Goal: Information Seeking & Learning: Learn about a topic

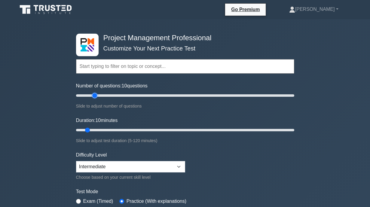
type input "20"
click at [95, 94] on input "Number of questions: 10 questions" at bounding box center [185, 95] width 218 height 7
click at [99, 128] on input "Duration: 15 minutes" at bounding box center [185, 129] width 218 height 7
type input "20"
click at [102, 129] on input "Duration: 15 minutes" at bounding box center [185, 129] width 218 height 7
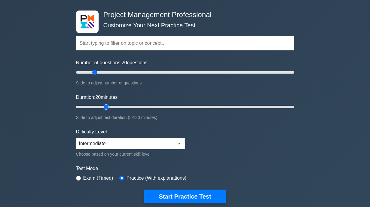
scroll to position [90, 0]
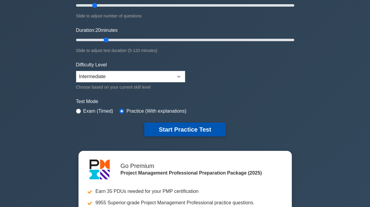
click at [162, 130] on button "Start Practice Test" at bounding box center [184, 130] width 81 height 14
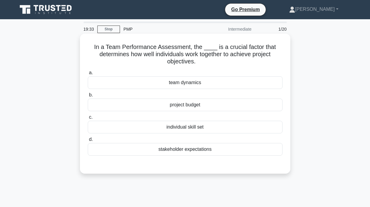
click at [195, 82] on div "team dynamics" at bounding box center [185, 82] width 195 height 13
click at [88, 75] on input "a. team dynamics" at bounding box center [88, 73] width 0 height 4
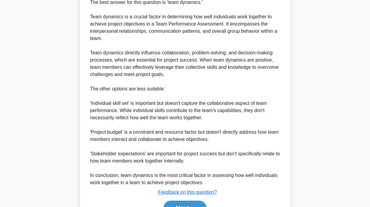
scroll to position [214, 0]
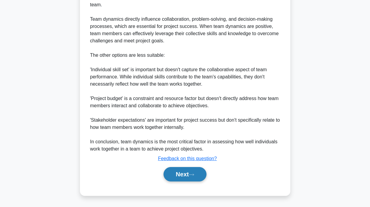
click at [184, 173] on button "Next" at bounding box center [184, 174] width 43 height 14
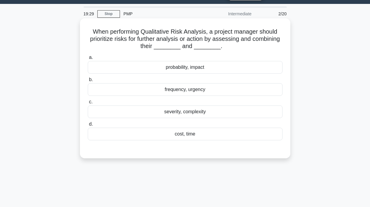
scroll to position [0, 0]
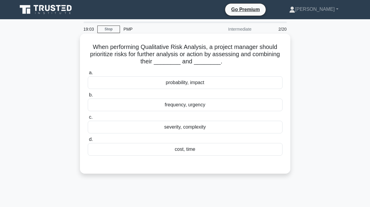
click at [186, 83] on div "probability, impact" at bounding box center [185, 82] width 195 height 13
click at [88, 75] on input "a. probability, impact" at bounding box center [88, 73] width 0 height 4
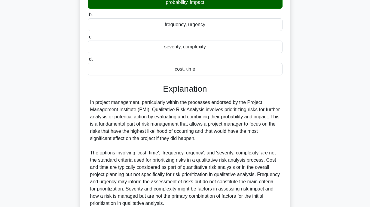
scroll to position [135, 0]
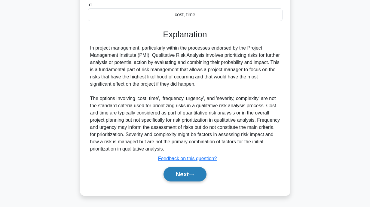
click at [187, 172] on button "Next" at bounding box center [184, 174] width 43 height 14
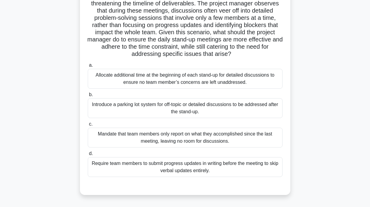
scroll to position [90, 0]
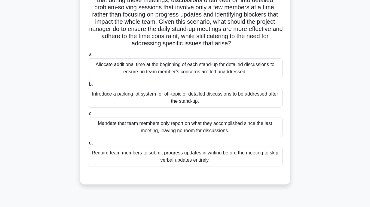
click at [162, 99] on div "Introduce a parking lot system for off-topic or detailed discussions to be addr…" at bounding box center [185, 98] width 195 height 20
click at [88, 86] on input "b. Introduce a parking lot system for off-topic or detailed discussions to be a…" at bounding box center [88, 84] width 0 height 4
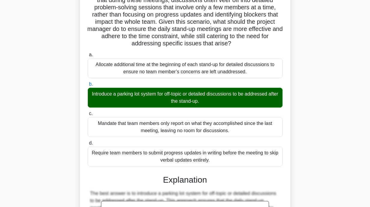
scroll to position [243, 0]
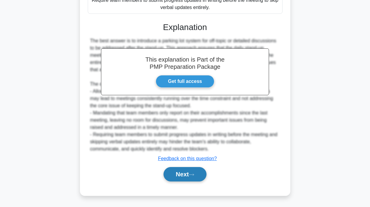
click at [190, 175] on button "Next" at bounding box center [184, 174] width 43 height 14
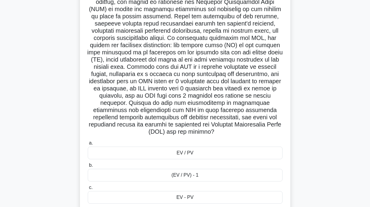
scroll to position [137, 0]
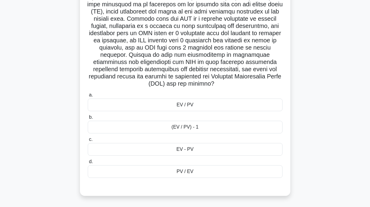
click at [188, 124] on div "(EV / PV) - 1" at bounding box center [185, 127] width 195 height 13
click at [88, 119] on input "b. (EV / PV) - 1" at bounding box center [88, 117] width 0 height 4
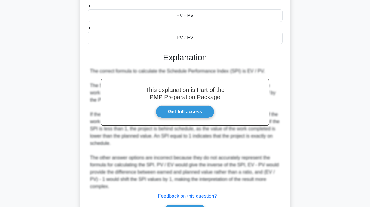
scroll to position [308, 0]
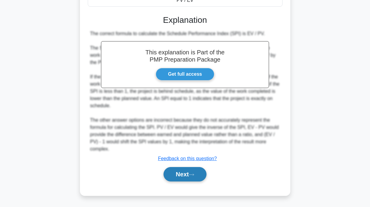
click at [189, 170] on button "Next" at bounding box center [184, 174] width 43 height 14
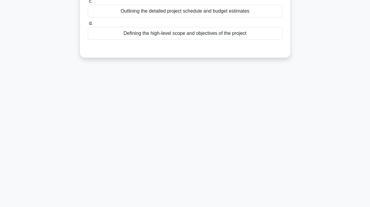
scroll to position [0, 0]
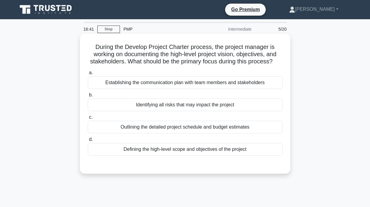
click at [172, 126] on div "Outlining the detailed project schedule and budget estimates" at bounding box center [185, 127] width 195 height 13
click at [88, 119] on input "c. Outlining the detailed project schedule and budget estimates" at bounding box center [88, 117] width 0 height 4
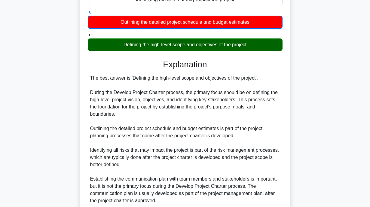
scroll to position [157, 0]
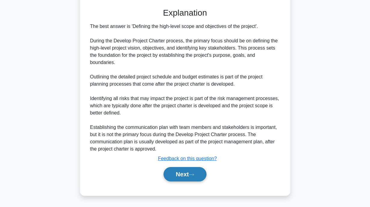
click at [186, 173] on button "Next" at bounding box center [184, 174] width 43 height 14
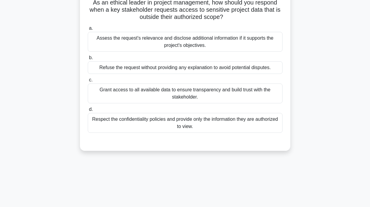
scroll to position [0, 0]
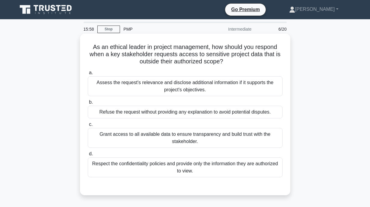
click at [211, 169] on div "Respect the confidentiality policies and provide only the information they are …" at bounding box center [185, 167] width 195 height 20
click at [88, 156] on input "d. Respect the confidentiality policies and provide only the information they a…" at bounding box center [88, 154] width 0 height 4
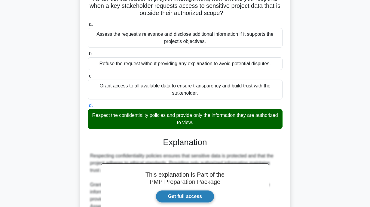
scroll to position [120, 0]
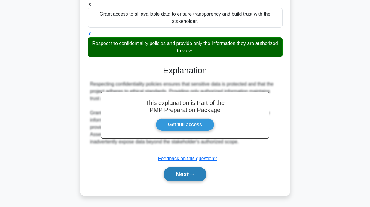
click at [190, 176] on button "Next" at bounding box center [184, 174] width 43 height 14
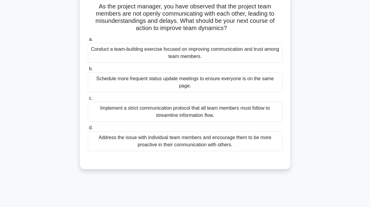
scroll to position [30, 0]
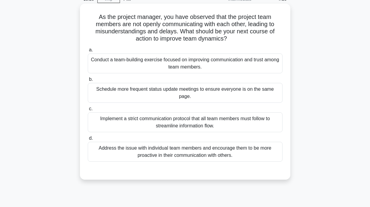
click at [136, 61] on div "Conduct a team-building exercise focused on improving communication and trust a…" at bounding box center [185, 63] width 195 height 20
click at [88, 52] on input "a. Conduct a team-building exercise focused on improving communication and trus…" at bounding box center [88, 50] width 0 height 4
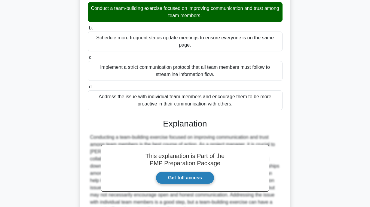
scroll to position [135, 0]
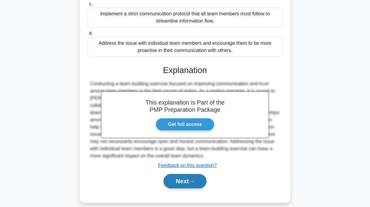
click at [192, 178] on button "Next" at bounding box center [184, 181] width 43 height 14
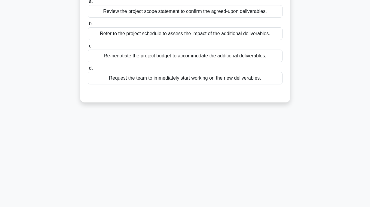
scroll to position [0, 0]
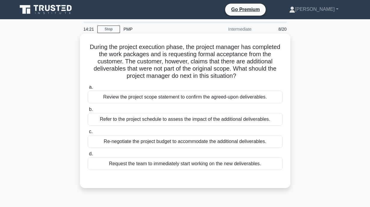
click at [166, 120] on div "Refer to the project schedule to assess the impact of the additional deliverabl…" at bounding box center [185, 119] width 195 height 13
click at [88, 111] on input "b. Refer to the project schedule to assess the impact of the additional deliver…" at bounding box center [88, 110] width 0 height 4
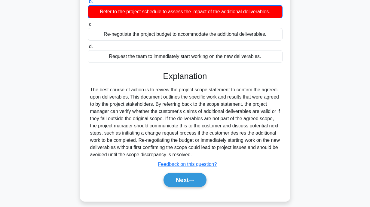
scroll to position [117, 0]
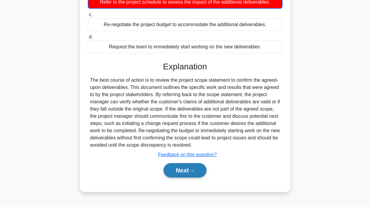
drag, startPoint x: 184, startPoint y: 165, endPoint x: 185, endPoint y: 161, distance: 3.7
click at [184, 165] on button "Next" at bounding box center [184, 170] width 43 height 14
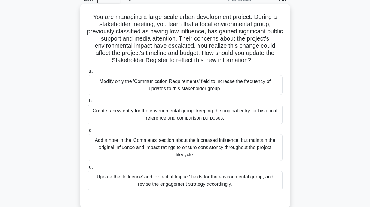
scroll to position [60, 0]
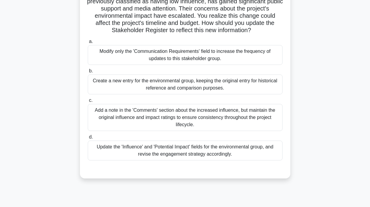
click at [193, 152] on div "Update the 'Influence' and 'Potential Impact' fields for the environmental grou…" at bounding box center [185, 151] width 195 height 20
click at [88, 139] on input "d. Update the 'Influence' and 'Potential Impact' fields for the environmental g…" at bounding box center [88, 137] width 0 height 4
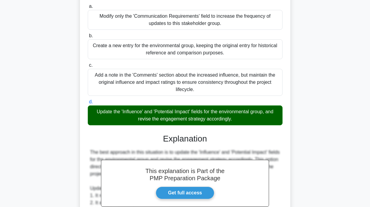
scroll to position [265, 0]
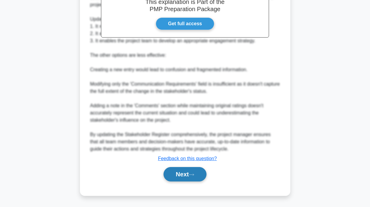
click at [180, 170] on button "Next" at bounding box center [184, 174] width 43 height 14
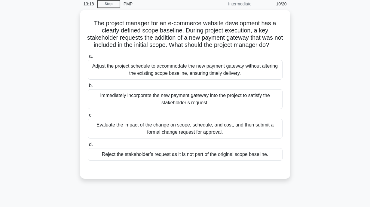
scroll to position [0, 0]
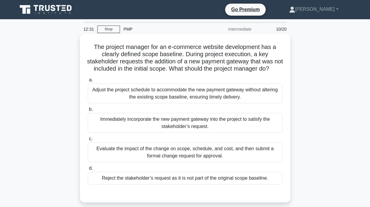
click at [157, 162] on div "Evaluate the impact of the change on scope, schedule, and cost, and then submit…" at bounding box center [185, 152] width 195 height 20
click at [88, 141] on input "c. Evaluate the impact of the change on scope, schedule, and cost, and then sub…" at bounding box center [88, 139] width 0 height 4
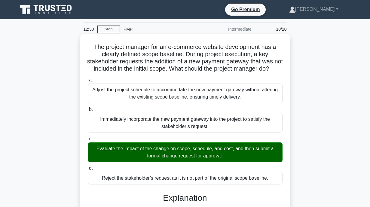
scroll to position [135, 0]
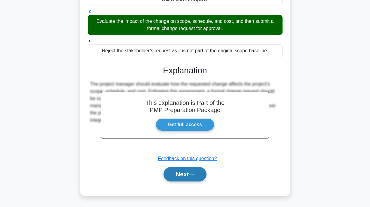
click at [182, 170] on button "Next" at bounding box center [184, 174] width 43 height 14
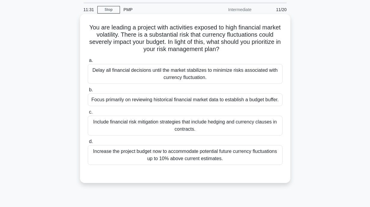
scroll to position [30, 0]
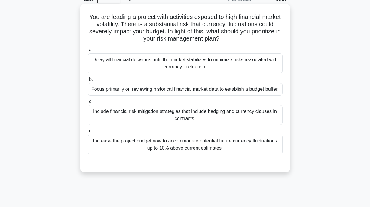
click at [181, 117] on div "Include financial risk mitigation strategies that include hedging and currency …" at bounding box center [185, 115] width 195 height 20
click at [88, 104] on input "c. Include financial risk mitigation strategies that include hedging and curren…" at bounding box center [88, 102] width 0 height 4
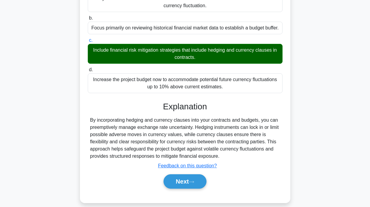
scroll to position [117, 0]
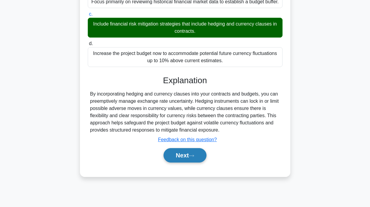
click at [175, 154] on button "Next" at bounding box center [184, 155] width 43 height 14
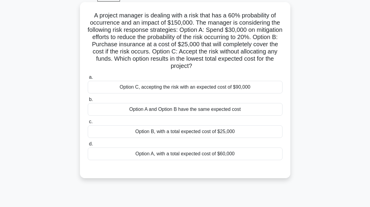
scroll to position [0, 0]
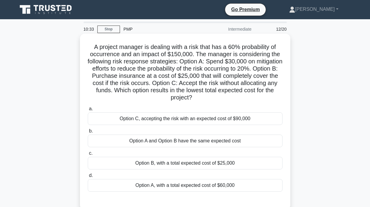
click at [167, 121] on div "Option C, accepting the risk with an expected cost of $90,000" at bounding box center [185, 118] width 195 height 13
click at [88, 111] on input "a. Option C, accepting the risk with an expected cost of $90,000" at bounding box center [88, 109] width 0 height 4
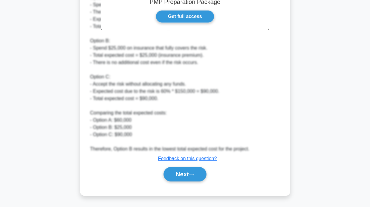
scroll to position [244, 0]
click at [179, 173] on button "Next" at bounding box center [184, 174] width 43 height 14
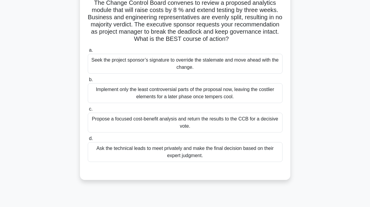
scroll to position [60, 0]
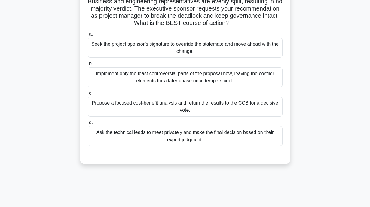
click at [193, 106] on div "Propose a focused cost-benefit analysis and return the results to the CCB for a…" at bounding box center [185, 107] width 195 height 20
click at [88, 95] on input "c. Propose a focused cost-benefit analysis and return the results to the CCB fo…" at bounding box center [88, 93] width 0 height 4
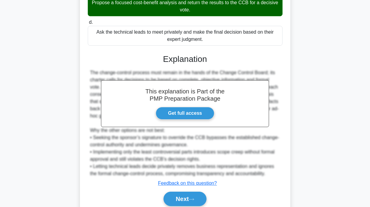
scroll to position [185, 0]
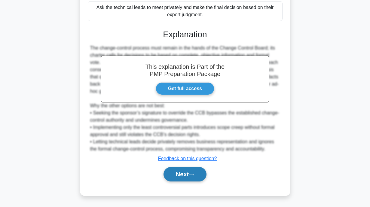
click at [178, 176] on button "Next" at bounding box center [184, 174] width 43 height 14
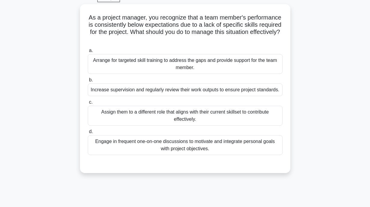
scroll to position [0, 0]
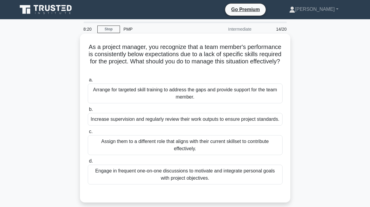
click at [128, 91] on div "Arrange for targeted skill training to address the gaps and provide support for…" at bounding box center [185, 93] width 195 height 20
click at [88, 82] on input "a. Arrange for targeted skill training to address the gaps and provide support …" at bounding box center [88, 80] width 0 height 4
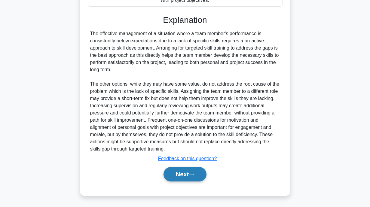
click at [178, 174] on button "Next" at bounding box center [184, 174] width 43 height 14
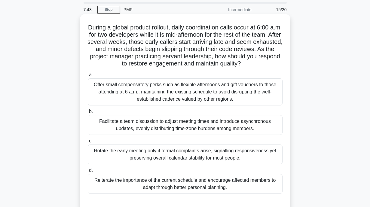
scroll to position [30, 0]
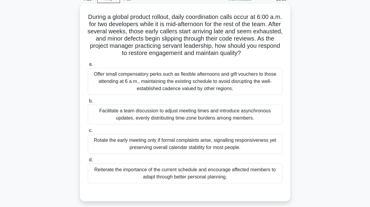
click at [166, 114] on div "Facilitate a team discussion to adjust meeting times and introduce asynchronous…" at bounding box center [185, 115] width 195 height 20
click at [88, 103] on input "b. Facilitate a team discussion to adjust meeting times and introduce asynchron…" at bounding box center [88, 101] width 0 height 4
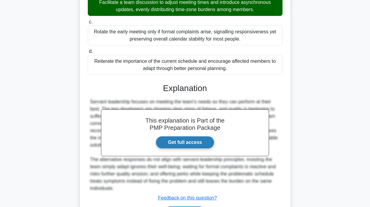
scroll to position [178, 0]
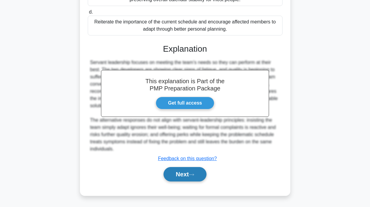
click at [174, 170] on button "Next" at bounding box center [184, 174] width 43 height 14
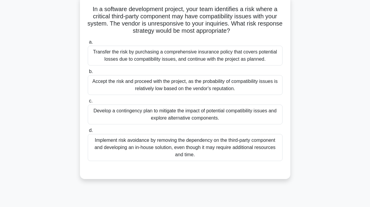
scroll to position [0, 0]
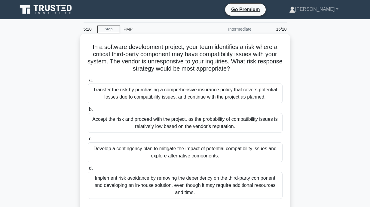
click at [145, 150] on div "Develop a contingency plan to mitigate the impact of potential compatibility is…" at bounding box center [185, 152] width 195 height 20
click at [88, 141] on input "c. Develop a contingency plan to mitigate the impact of potential compatibility…" at bounding box center [88, 139] width 0 height 4
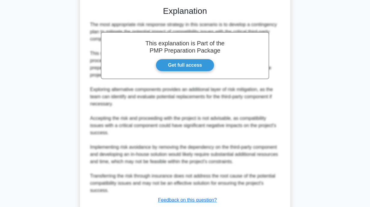
scroll to position [243, 0]
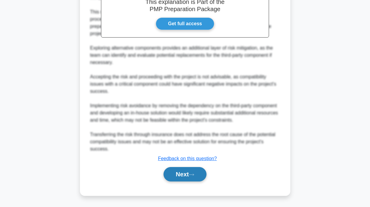
click at [176, 173] on button "Next" at bounding box center [184, 174] width 43 height 14
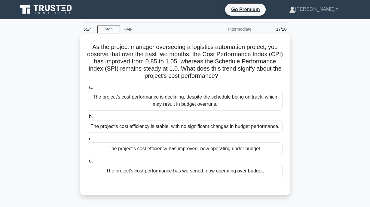
scroll to position [30, 0]
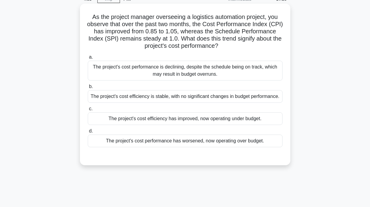
click at [157, 119] on div "The project's cost efficiency has improved, now operating under budget." at bounding box center [185, 118] width 195 height 13
click at [88, 111] on input "c. The project's cost efficiency has improved, now operating under budget." at bounding box center [88, 109] width 0 height 4
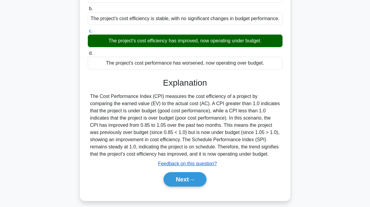
scroll to position [117, 0]
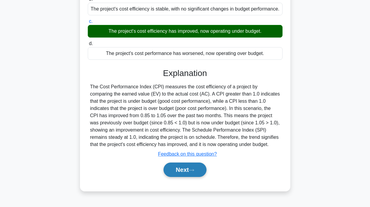
click at [176, 170] on button "Next" at bounding box center [184, 169] width 43 height 14
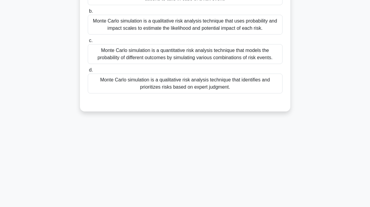
scroll to position [0, 0]
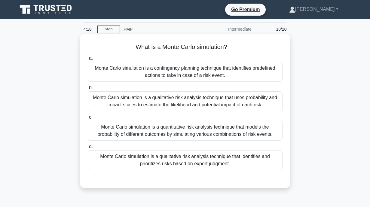
click at [174, 74] on div "Monte Carlo simulation is a contingency planning technique that identifies pred…" at bounding box center [185, 72] width 195 height 20
click at [88, 60] on input "a. Monte Carlo simulation is a contingency planning technique that identifies p…" at bounding box center [88, 58] width 0 height 4
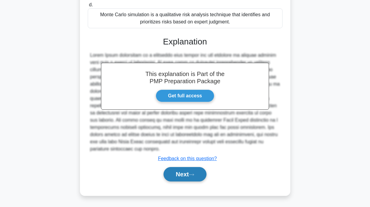
click at [177, 169] on button "Next" at bounding box center [184, 174] width 43 height 14
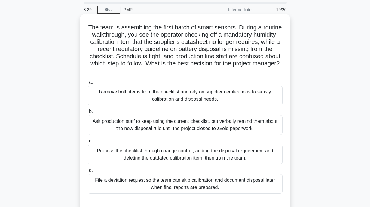
scroll to position [30, 0]
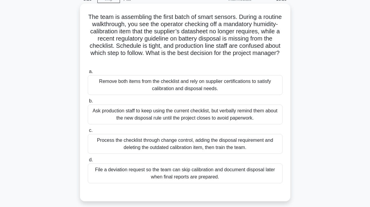
click at [161, 149] on div "Process the checklist through change control, adding the disposal requirement a…" at bounding box center [185, 144] width 195 height 20
click at [88, 132] on input "c. Process the checklist through change control, adding the disposal requiremen…" at bounding box center [88, 131] width 0 height 4
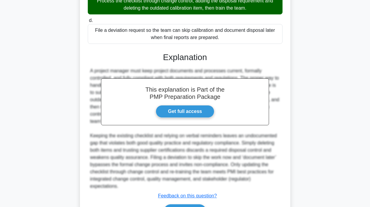
scroll to position [180, 0]
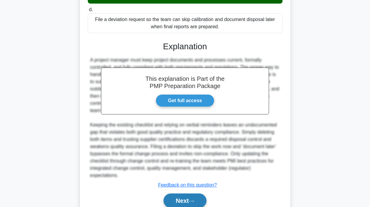
click at [181, 199] on button "Next" at bounding box center [184, 200] width 43 height 14
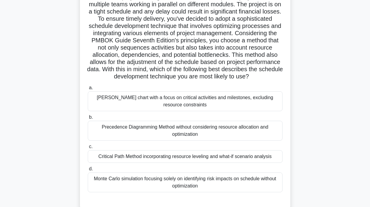
scroll to position [60, 0]
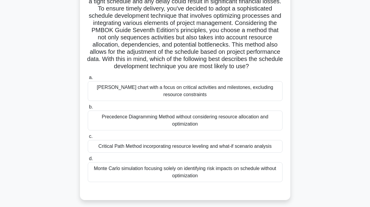
click at [153, 93] on div "[PERSON_NAME] chart with a focus on critical activities and milestones, excludi…" at bounding box center [185, 91] width 195 height 20
click at [88, 80] on input "[PERSON_NAME] chart with a focus on critical activities and milestones, excludi…" at bounding box center [88, 78] width 0 height 4
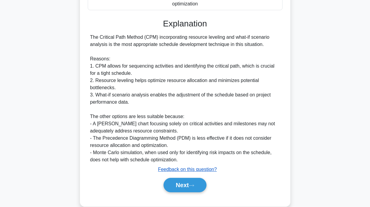
scroll to position [240, 0]
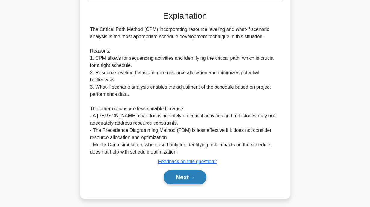
click at [177, 181] on button "Next" at bounding box center [184, 177] width 43 height 14
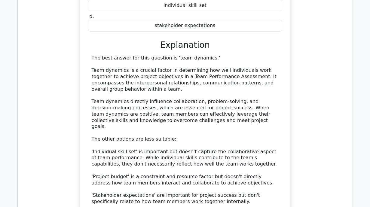
scroll to position [631, 0]
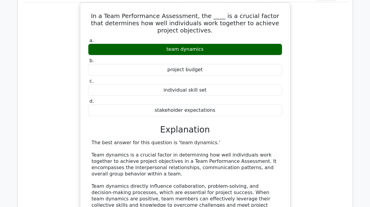
drag, startPoint x: 360, startPoint y: 110, endPoint x: 322, endPoint y: 102, distance: 38.4
click at [360, 110] on main "Go Premium Project Management Professional Preparation Package (2025) Earn 35 P…" at bounding box center [185, 157] width 370 height 1538
